Goal: Task Accomplishment & Management: Use online tool/utility

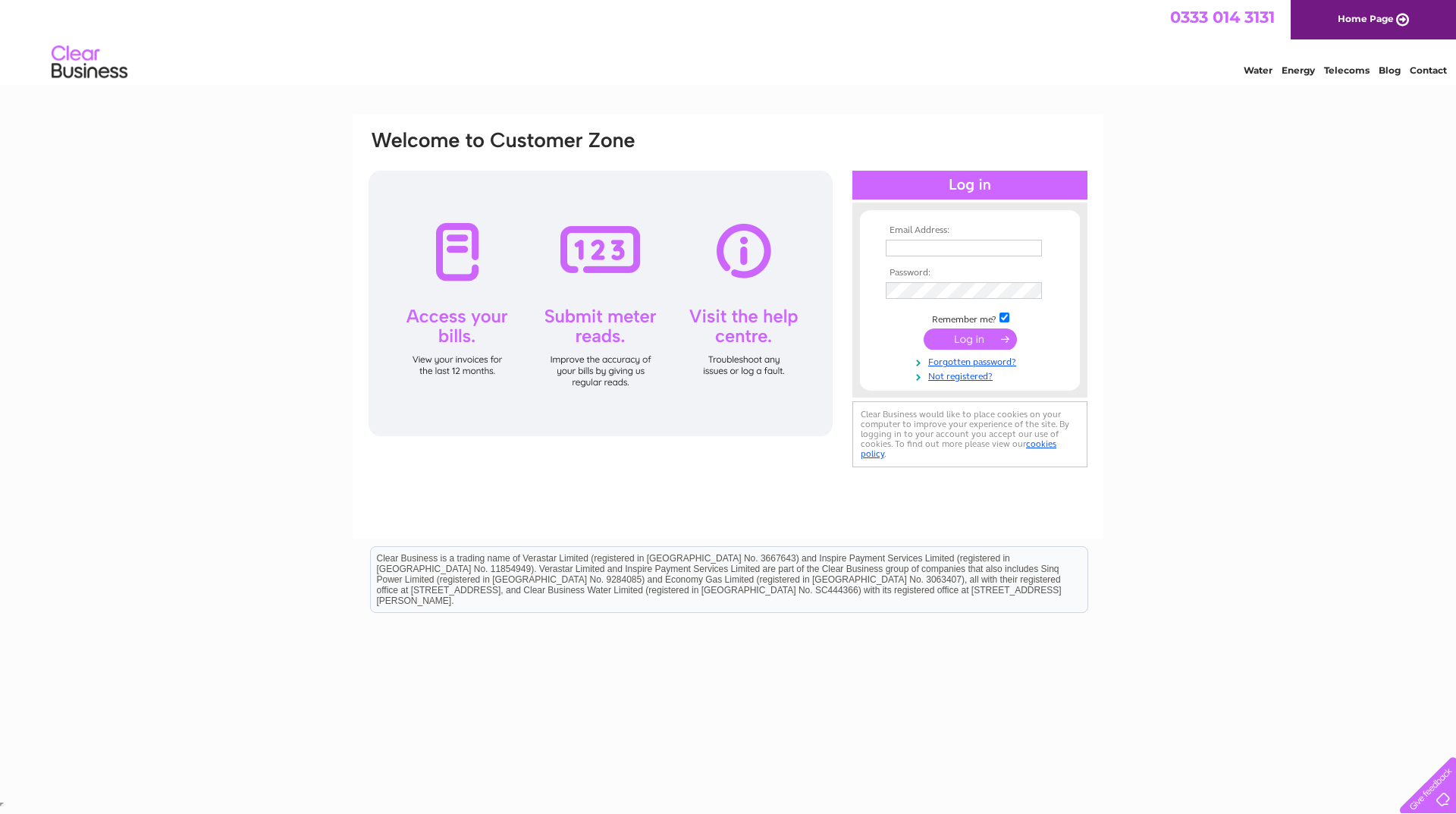
type input "sales@platehireandclean.co.uk"
click at [968, 335] on input "submit" at bounding box center [969, 339] width 93 height 22
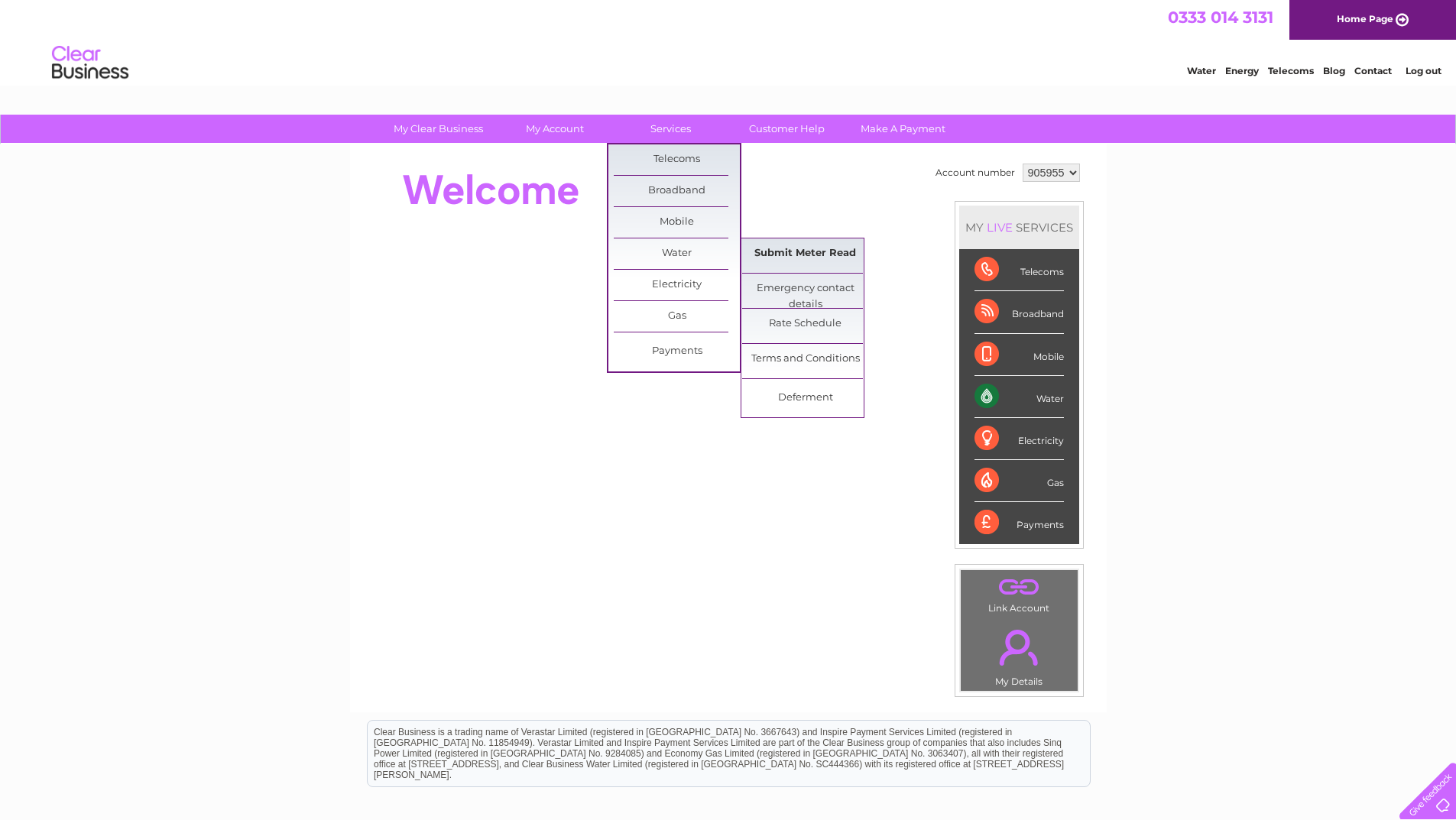
click at [793, 252] on link "Submit Meter Read" at bounding box center [805, 254] width 126 height 30
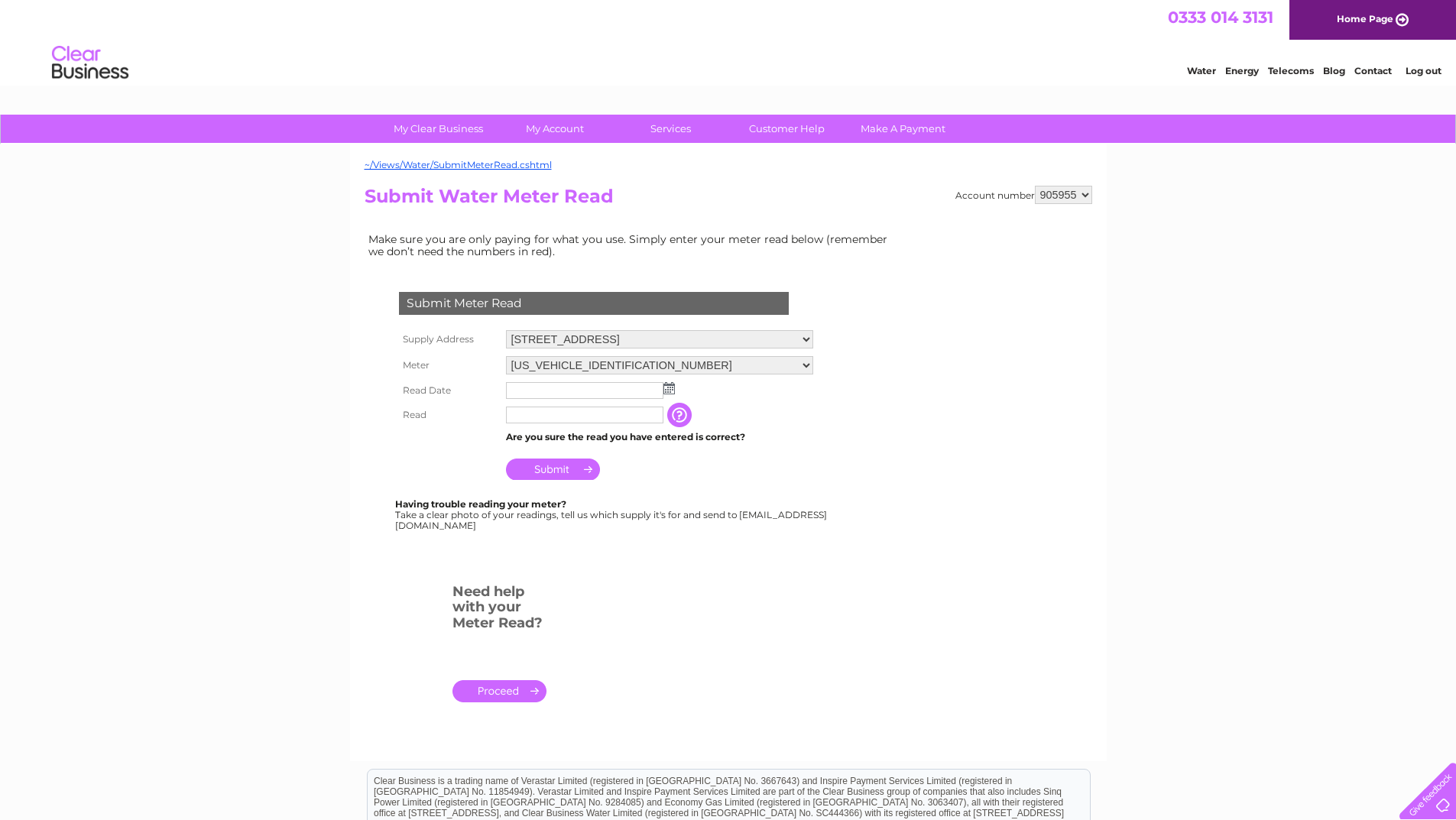
click at [568, 391] on input "text" at bounding box center [584, 391] width 158 height 17
click at [672, 387] on img at bounding box center [670, 389] width 11 height 12
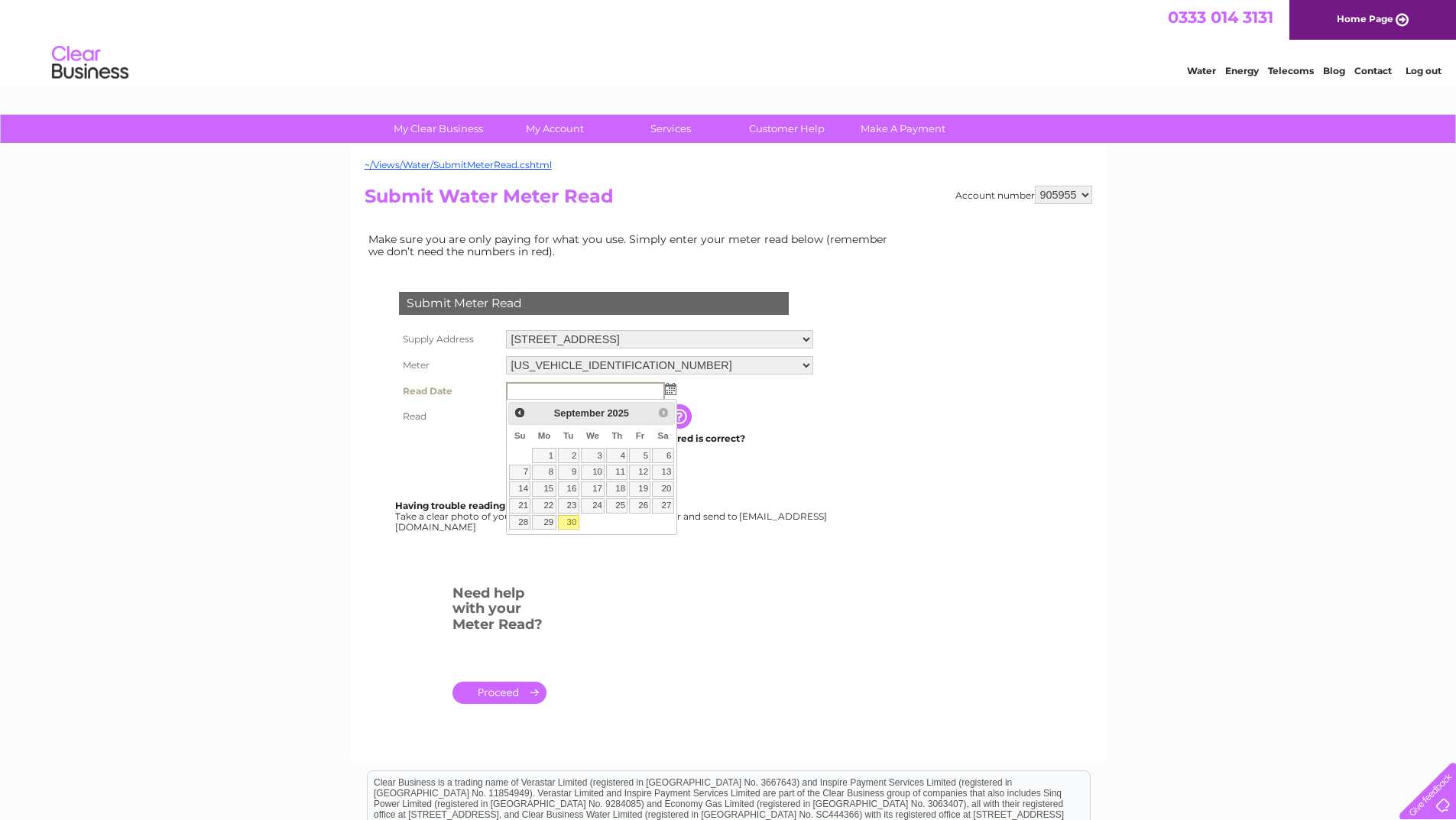
click at [573, 521] on link "30" at bounding box center [568, 523] width 22 height 15
type input "[DATE]"
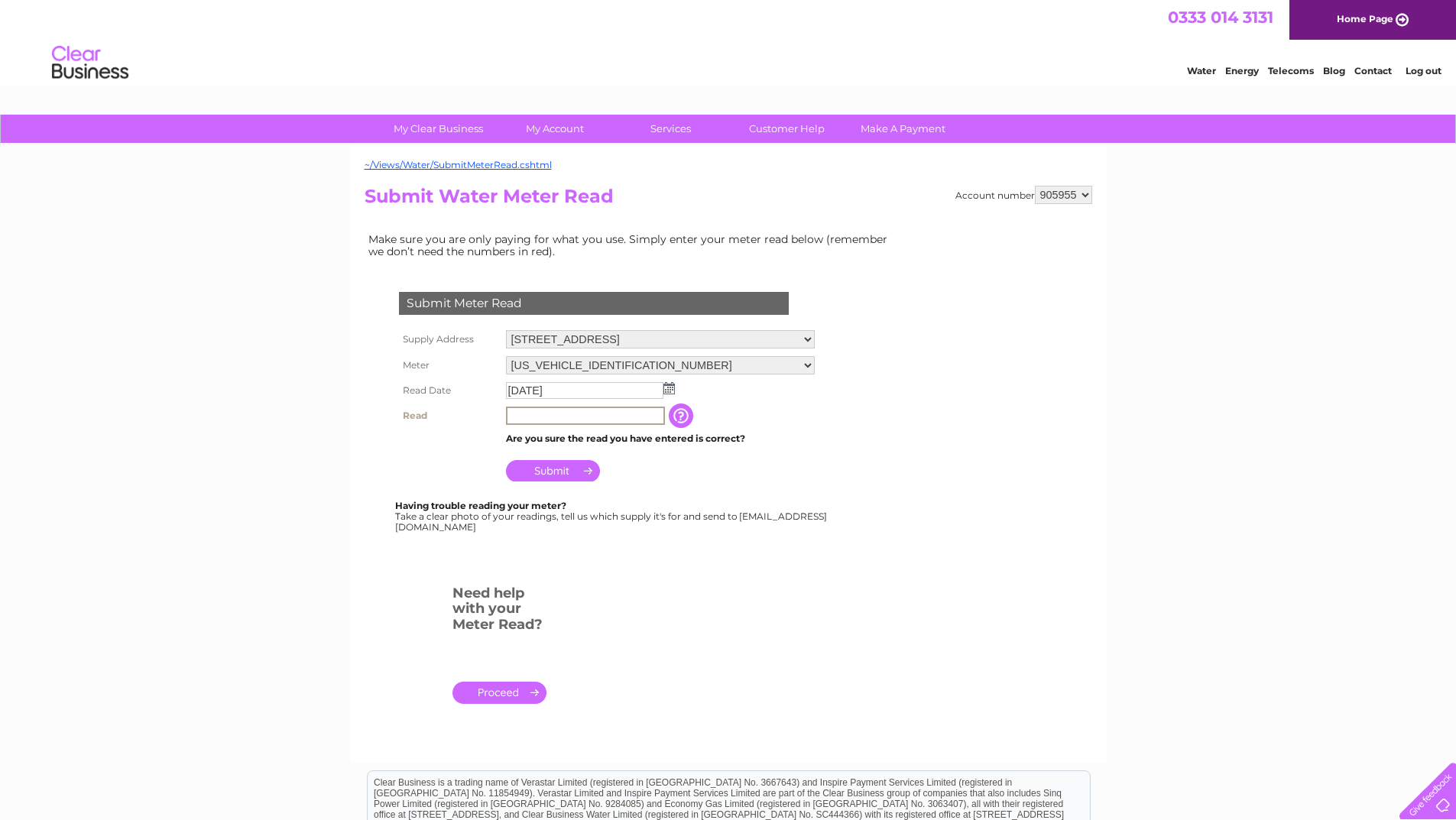
click at [544, 418] on input "text" at bounding box center [584, 415] width 159 height 18
type input "00949"
click at [558, 471] on input "Submit" at bounding box center [552, 470] width 94 height 22
